Goal: Use online tool/utility: Utilize a website feature to perform a specific function

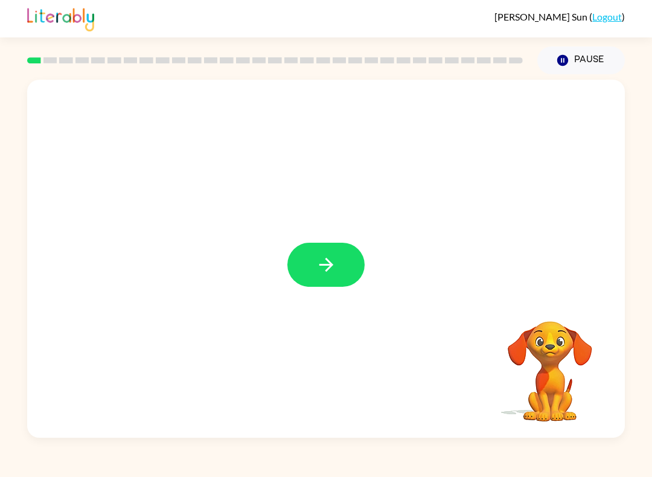
click at [313, 279] on button "button" at bounding box center [325, 265] width 77 height 44
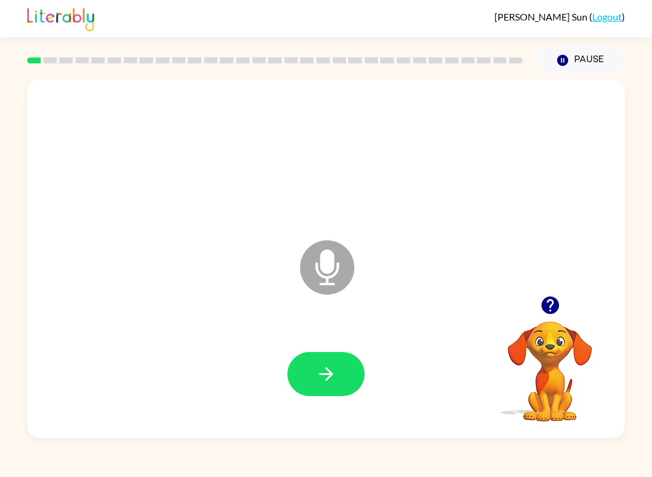
click at [323, 365] on icon "button" at bounding box center [326, 373] width 21 height 21
click at [318, 362] on button "button" at bounding box center [325, 374] width 77 height 44
click at [332, 363] on button "button" at bounding box center [325, 374] width 77 height 44
click at [346, 382] on button "button" at bounding box center [325, 374] width 77 height 44
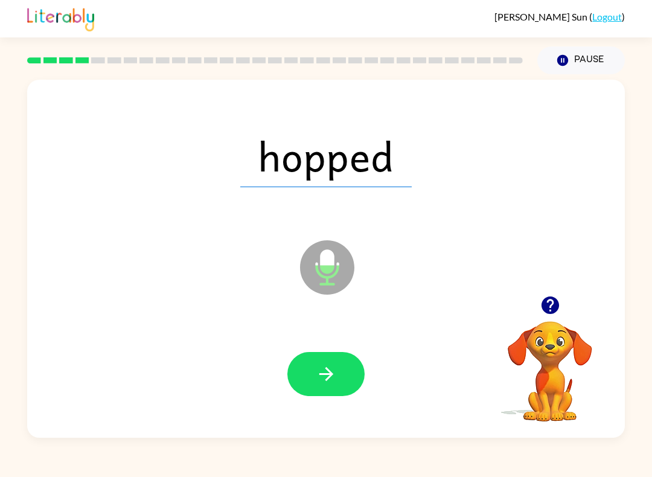
click at [332, 387] on button "button" at bounding box center [325, 374] width 77 height 44
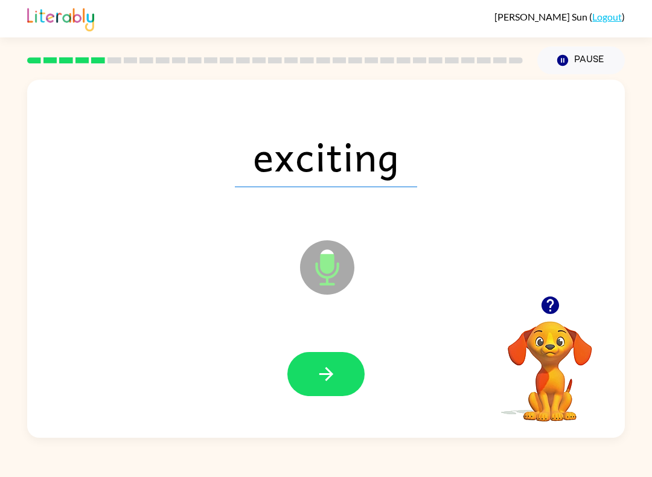
click at [328, 358] on button "button" at bounding box center [325, 374] width 77 height 44
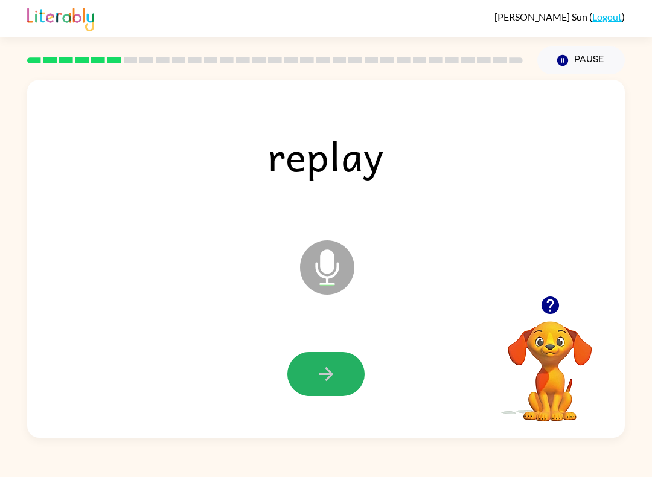
click at [342, 357] on button "button" at bounding box center [325, 374] width 77 height 44
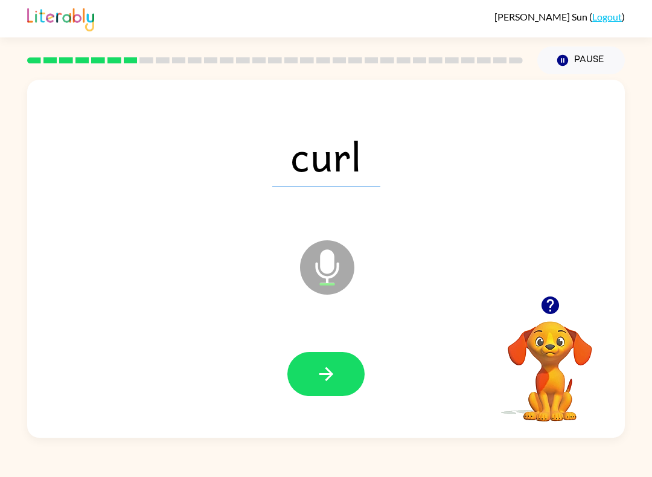
click at [336, 371] on icon "button" at bounding box center [326, 373] width 21 height 21
click at [329, 361] on button "button" at bounding box center [325, 374] width 77 height 44
click at [337, 393] on button "button" at bounding box center [325, 374] width 77 height 44
click at [328, 370] on icon "button" at bounding box center [326, 374] width 14 height 14
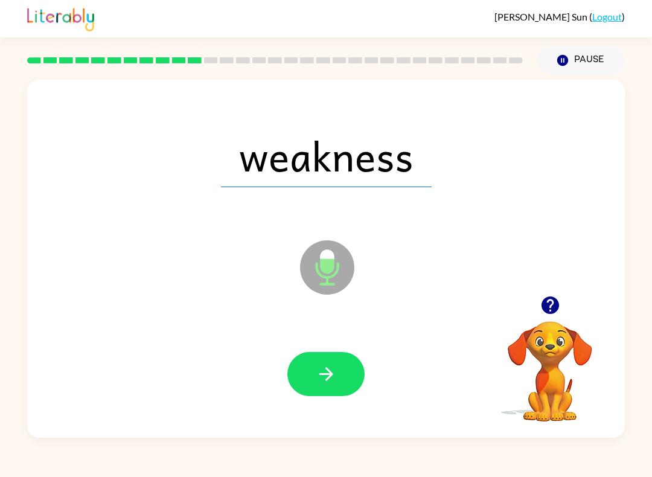
click at [341, 366] on button "button" at bounding box center [325, 374] width 77 height 44
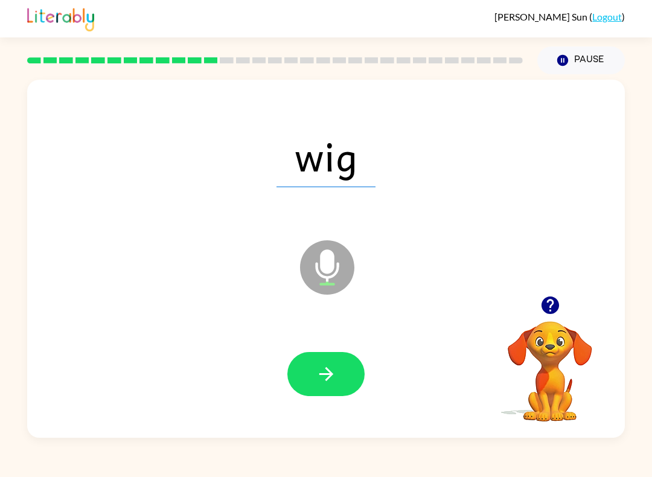
click at [313, 393] on button "button" at bounding box center [325, 374] width 77 height 44
click at [337, 377] on button "button" at bounding box center [325, 374] width 77 height 44
click at [334, 364] on icon "button" at bounding box center [326, 373] width 21 height 21
click at [343, 368] on button "button" at bounding box center [325, 374] width 77 height 44
click at [336, 366] on icon "button" at bounding box center [326, 373] width 21 height 21
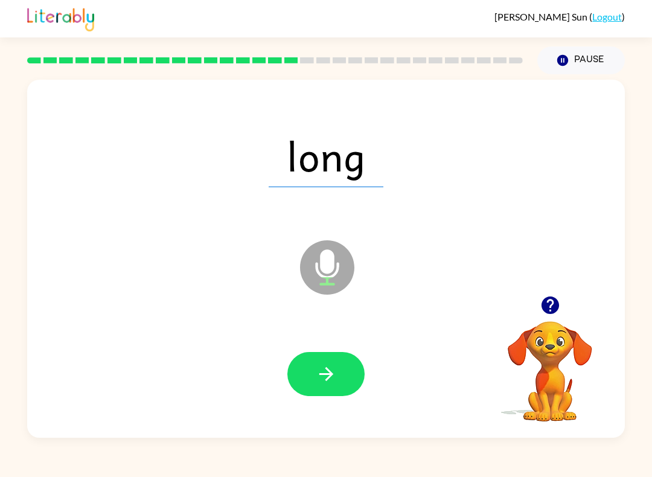
click at [322, 357] on button "button" at bounding box center [325, 374] width 77 height 44
click at [328, 379] on icon "button" at bounding box center [326, 374] width 14 height 14
click at [334, 367] on icon "button" at bounding box center [326, 373] width 21 height 21
click at [347, 364] on button "button" at bounding box center [325, 374] width 77 height 44
click at [333, 378] on icon "button" at bounding box center [326, 373] width 21 height 21
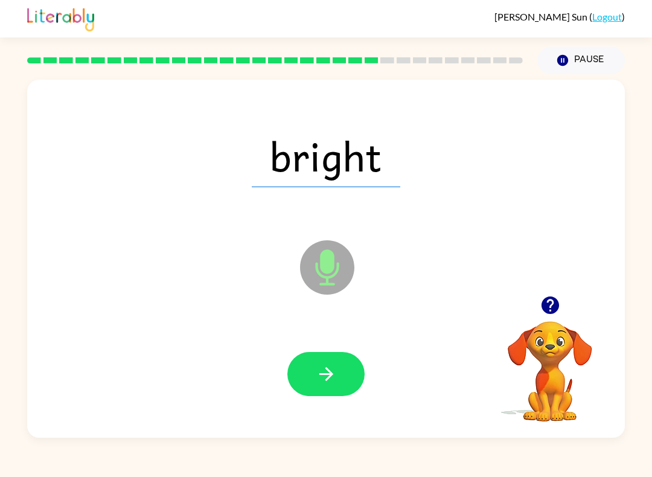
click at [346, 365] on button "button" at bounding box center [325, 374] width 77 height 44
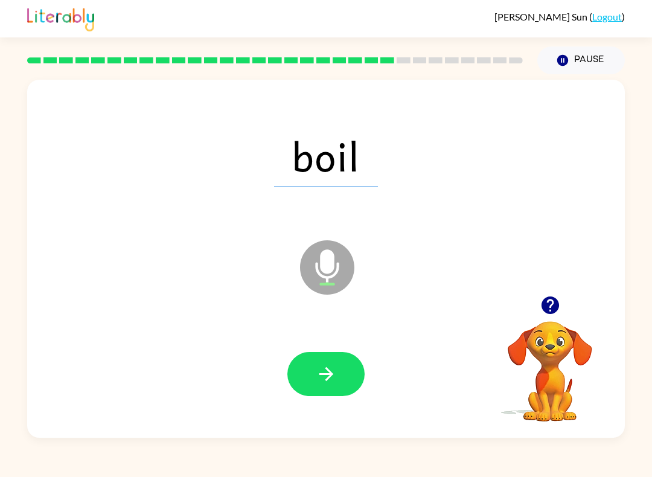
click at [319, 383] on icon "button" at bounding box center [326, 373] width 21 height 21
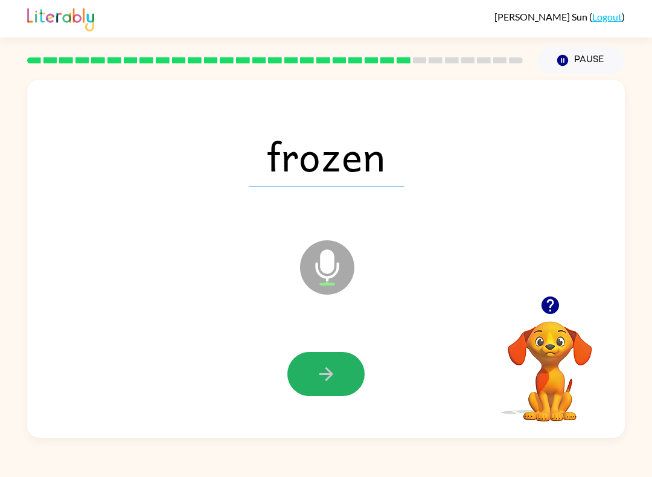
click at [332, 362] on button "button" at bounding box center [325, 374] width 77 height 44
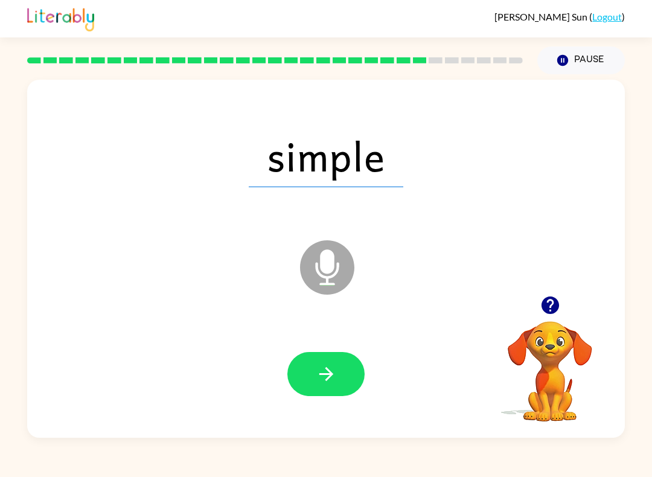
click at [331, 378] on icon "button" at bounding box center [326, 373] width 21 height 21
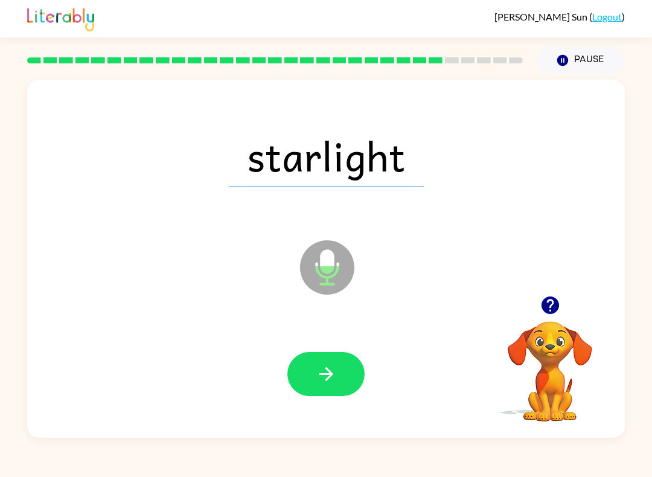
click at [340, 374] on button "button" at bounding box center [325, 374] width 77 height 44
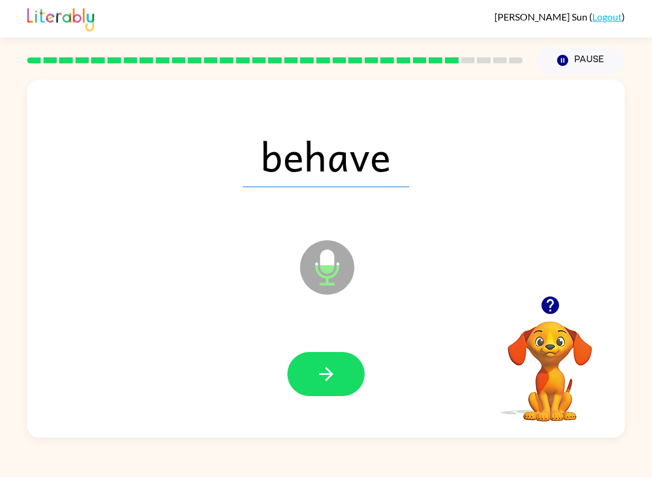
click at [335, 382] on icon "button" at bounding box center [326, 373] width 21 height 21
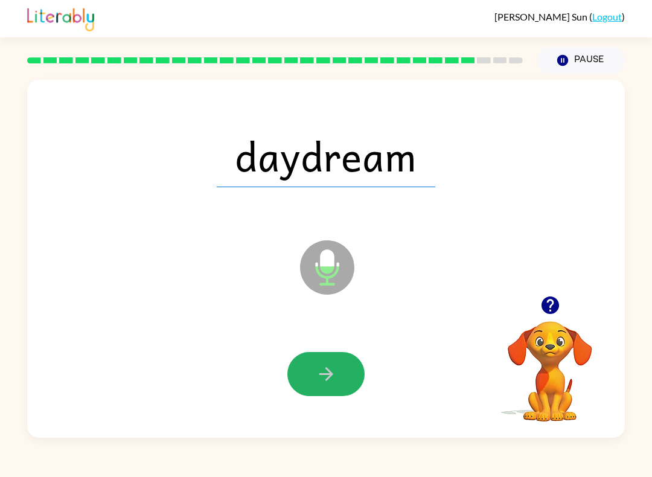
click at [329, 383] on icon "button" at bounding box center [326, 373] width 21 height 21
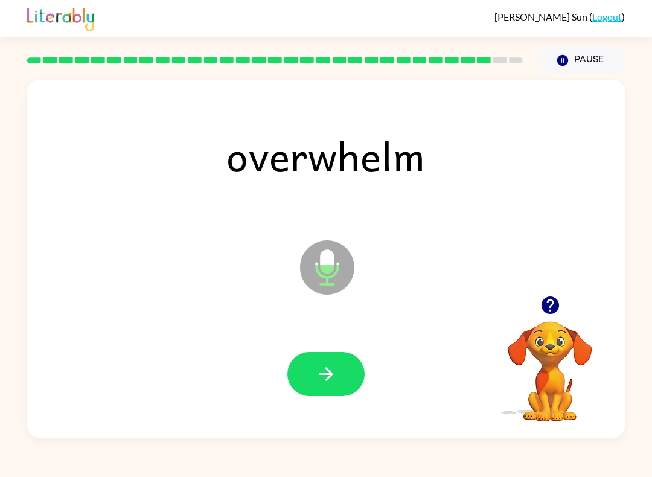
click at [326, 393] on button "button" at bounding box center [325, 374] width 77 height 44
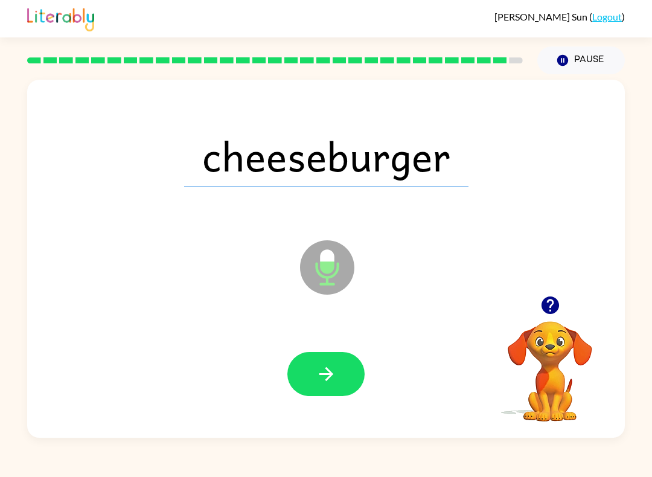
click at [343, 368] on button "button" at bounding box center [325, 374] width 77 height 44
